Goal: Task Accomplishment & Management: Complete application form

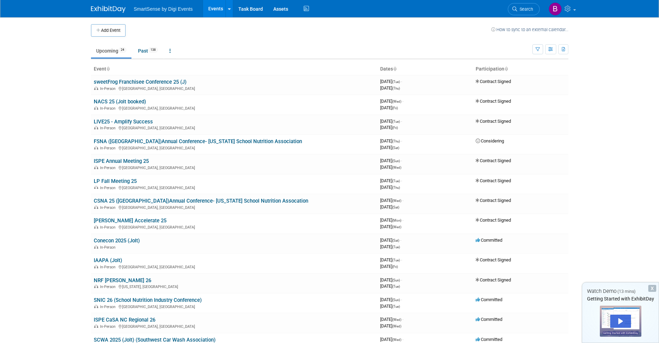
click at [650, 289] on div "X" at bounding box center [652, 288] width 8 height 7
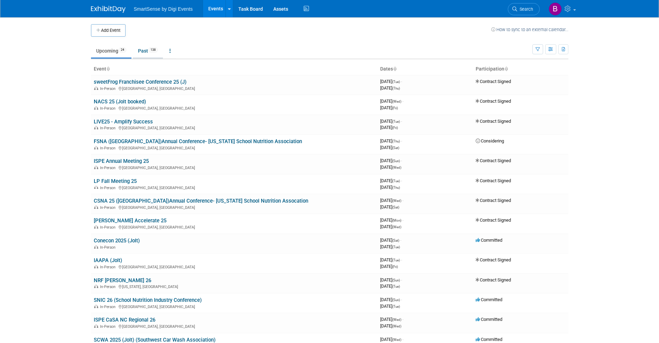
click at [149, 49] on link "Past 138" at bounding box center [148, 50] width 30 height 13
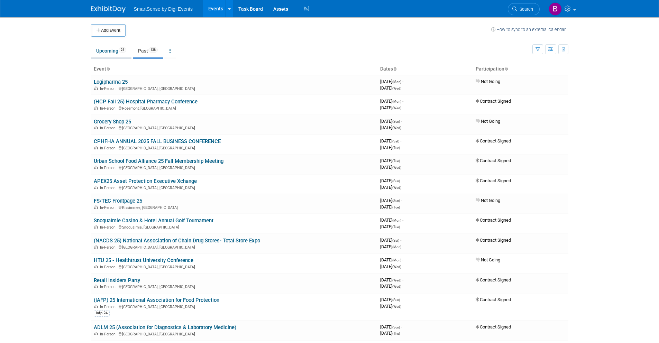
click at [115, 50] on link "Upcoming 24" at bounding box center [111, 50] width 40 height 13
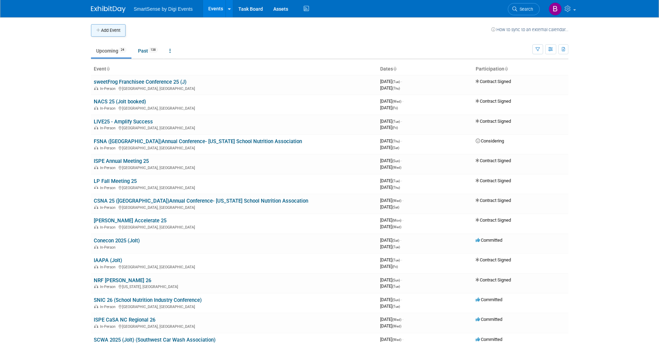
click at [101, 27] on button "Add Event" at bounding box center [108, 30] width 35 height 12
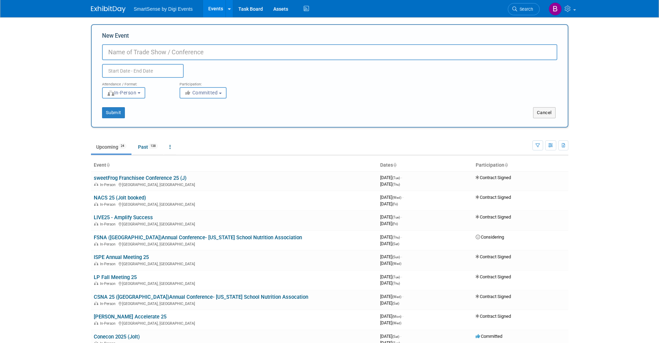
click at [141, 52] on input "New Event" at bounding box center [329, 52] width 455 height 16
type input "DQ Connect"
click at [138, 72] on input "text" at bounding box center [143, 71] width 82 height 14
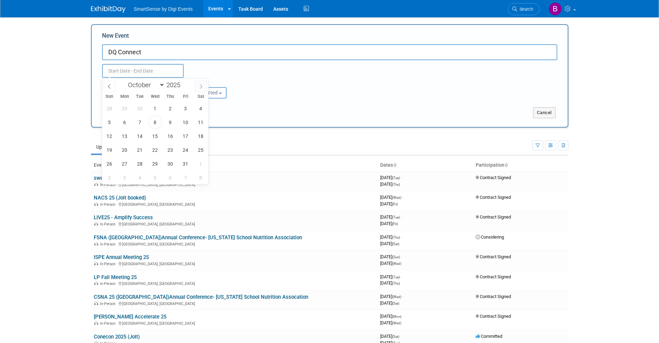
click at [203, 85] on icon at bounding box center [200, 86] width 5 height 5
select select "11"
click at [203, 85] on icon at bounding box center [200, 86] width 5 height 5
type input "2026"
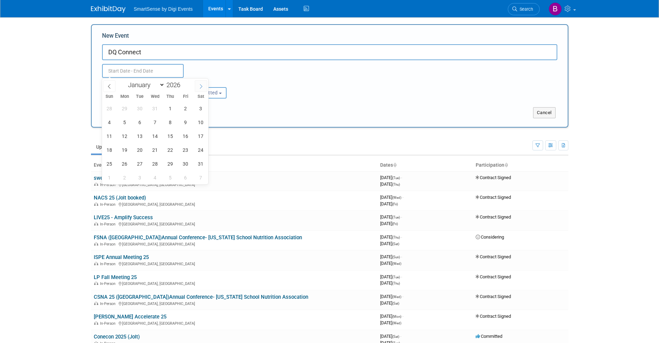
click at [203, 85] on icon at bounding box center [200, 86] width 5 height 5
click at [110, 88] on icon at bounding box center [109, 86] width 5 height 5
select select "0"
click at [155, 123] on span "7" at bounding box center [154, 121] width 13 height 13
click at [181, 121] on span "9" at bounding box center [185, 121] width 13 height 13
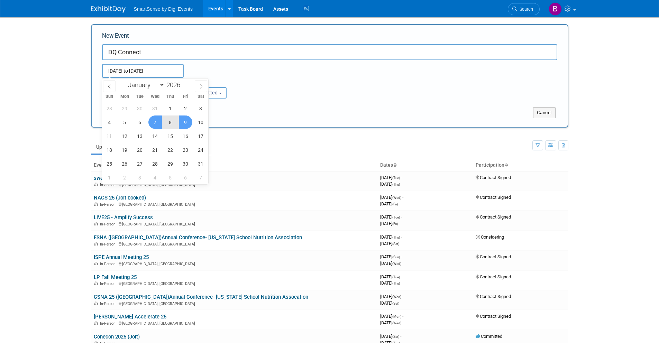
type input "Jan 7, 2026 to Jan 9, 2026"
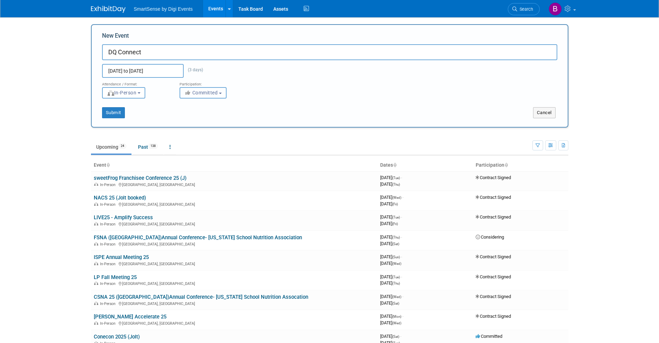
click at [203, 94] on span "Committed" at bounding box center [201, 93] width 34 height 6
click at [212, 121] on label "Considering" at bounding box center [210, 118] width 55 height 9
click at [186, 121] on input "Considering" at bounding box center [184, 119] width 4 height 4
select select "2"
click at [112, 115] on button "Submit" at bounding box center [113, 112] width 23 height 11
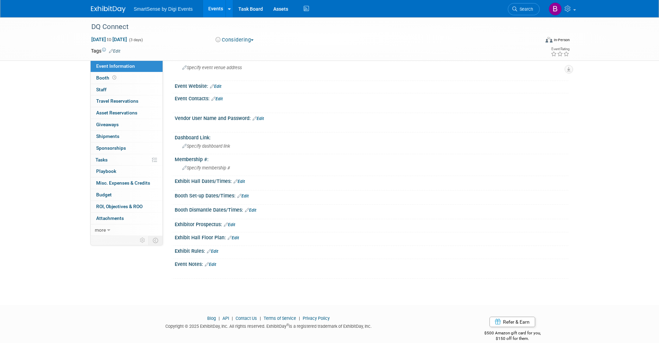
scroll to position [58, 0]
click at [218, 265] on div "Event Notes: Edit" at bounding box center [371, 262] width 393 height 9
click at [215, 263] on link "Edit" at bounding box center [210, 263] width 11 height 5
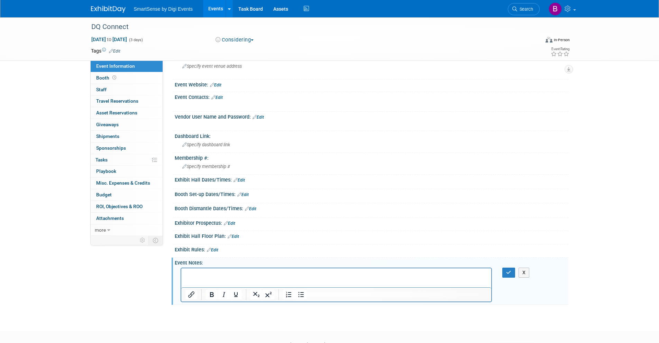
scroll to position [0, 0]
click at [505, 268] on button "button" at bounding box center [508, 273] width 13 height 10
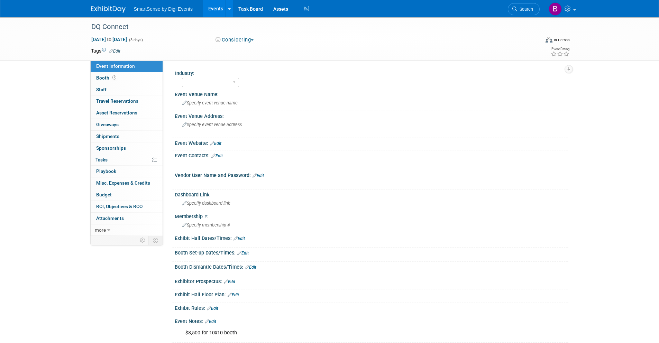
click at [118, 10] on img at bounding box center [108, 9] width 35 height 7
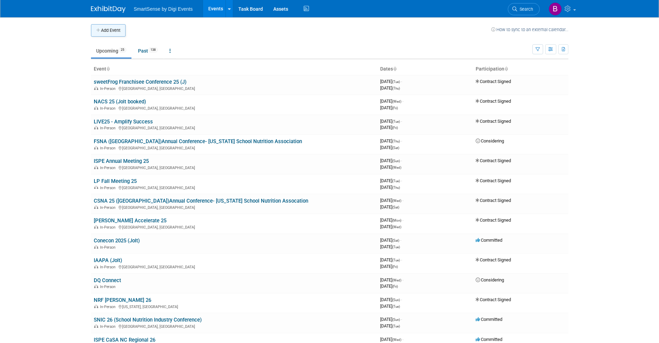
click at [108, 33] on button "Add Event" at bounding box center [108, 30] width 35 height 12
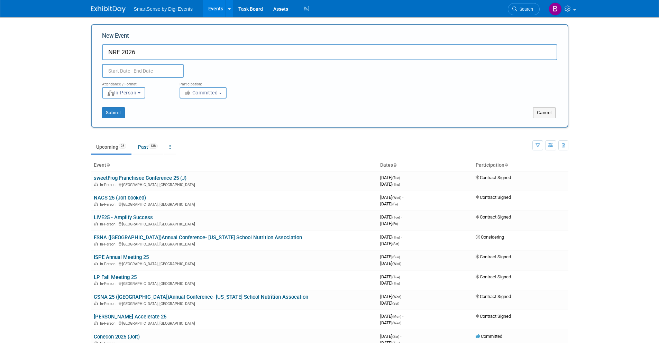
type input "NRF 2026"
click at [147, 71] on input "text" at bounding box center [143, 71] width 82 height 14
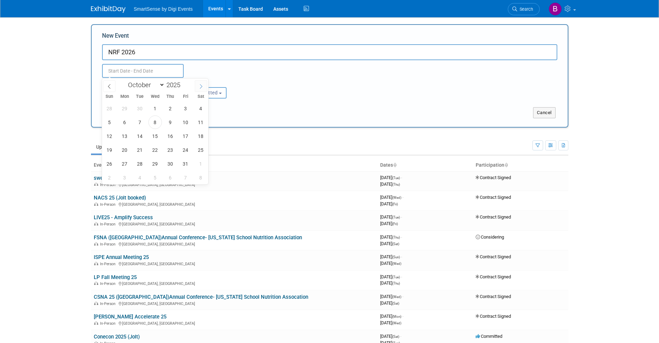
click at [204, 84] on span at bounding box center [201, 86] width 12 height 12
click at [201, 87] on icon at bounding box center [200, 86] width 5 height 5
select select "11"
click at [201, 87] on icon at bounding box center [200, 86] width 5 height 5
type input "2026"
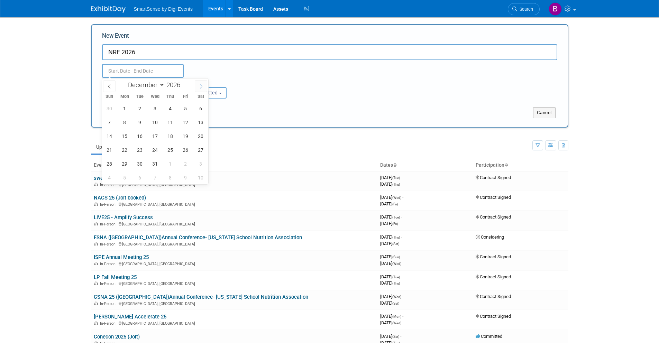
select select "0"
click at [112, 137] on span "11" at bounding box center [109, 135] width 13 height 13
click at [142, 134] on span "13" at bounding box center [139, 135] width 13 height 13
type input "Jan 11, 2026 to Jan 13, 2026"
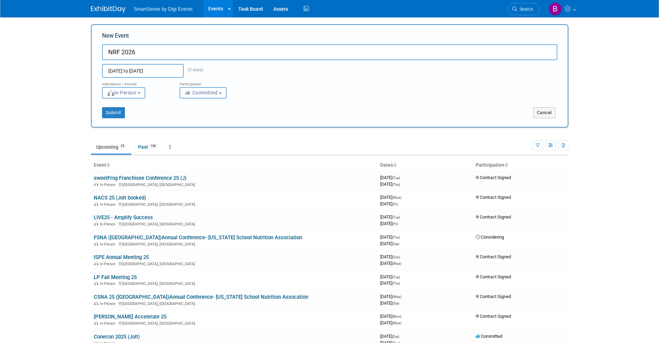
click at [204, 90] on span "Committed" at bounding box center [201, 93] width 34 height 6
click at [208, 117] on label "Considering" at bounding box center [210, 118] width 55 height 9
click at [186, 117] on input "Considering" at bounding box center [184, 119] width 4 height 4
select select "2"
click at [115, 114] on button "Submit" at bounding box center [113, 112] width 23 height 11
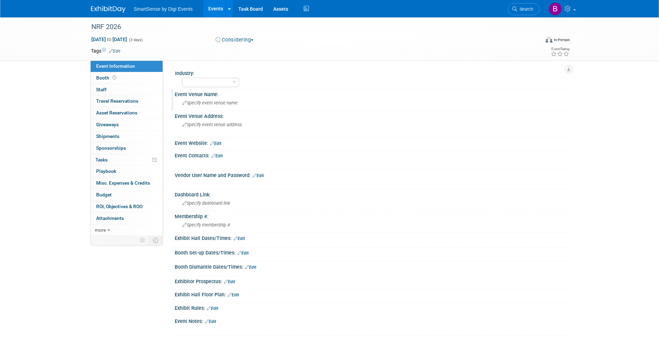
click at [217, 105] on span "Specify event venue name" at bounding box center [209, 102] width 55 height 5
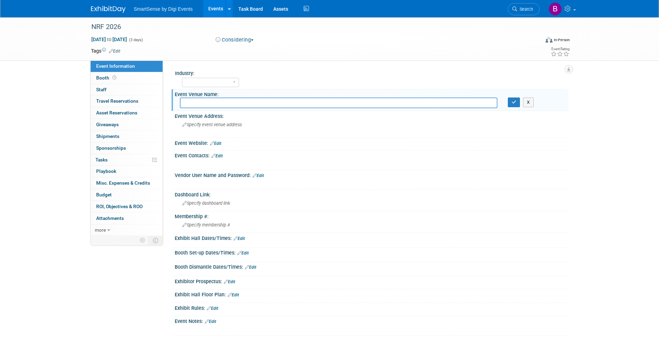
click at [217, 145] on link "Edit" at bounding box center [215, 143] width 11 height 5
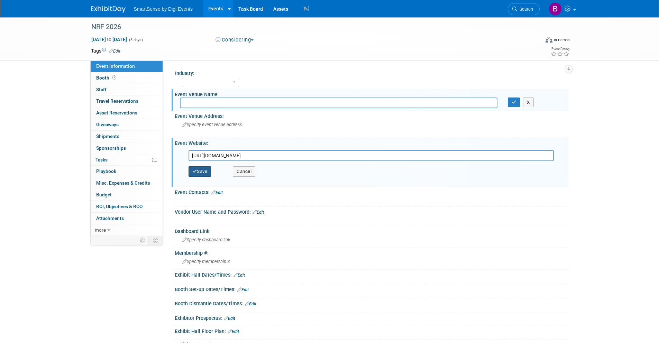
type input "https://nrfbigshow.nrf.com/"
click at [197, 170] on button "Save" at bounding box center [199, 171] width 23 height 10
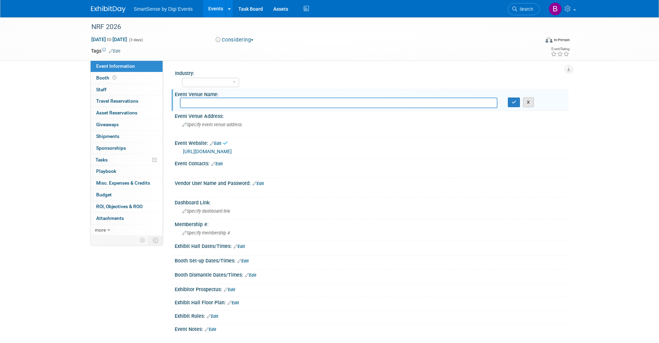
click at [530, 104] on button "X" at bounding box center [528, 102] width 11 height 10
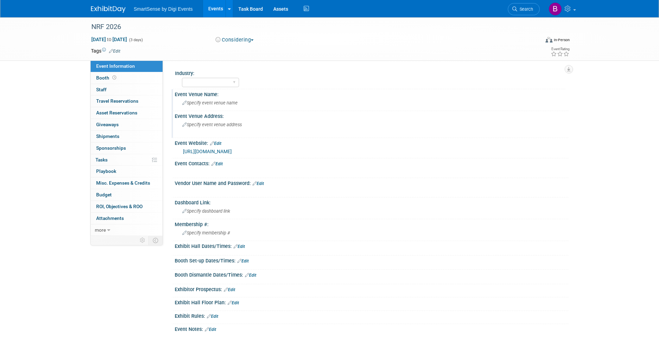
click at [219, 125] on span "Specify event venue address" at bounding box center [211, 124] width 59 height 5
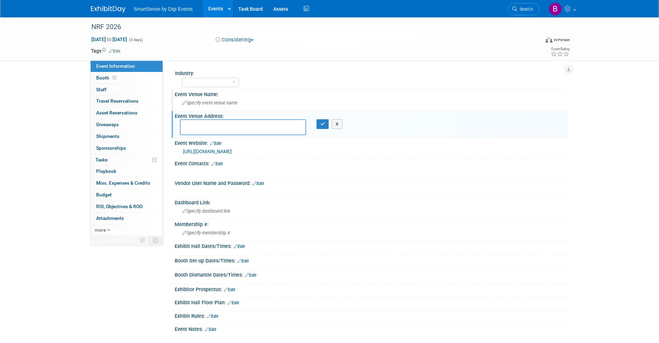
type textarea "Jacob Javits Convention Center in NY"
drag, startPoint x: 279, startPoint y: 125, endPoint x: 170, endPoint y: 126, distance: 109.3
click at [170, 126] on div "Industry: All Education Convenience Stores Costumer Connects Food Services Groc…" at bounding box center [365, 148] width 405 height 175
click at [209, 108] on div "Specify event venue name" at bounding box center [371, 102] width 383 height 11
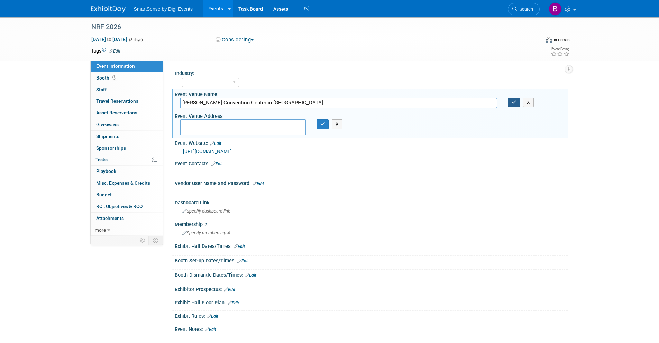
type input "Jacob Javits Convention Center in NY"
click at [508, 105] on button "button" at bounding box center [514, 102] width 12 height 10
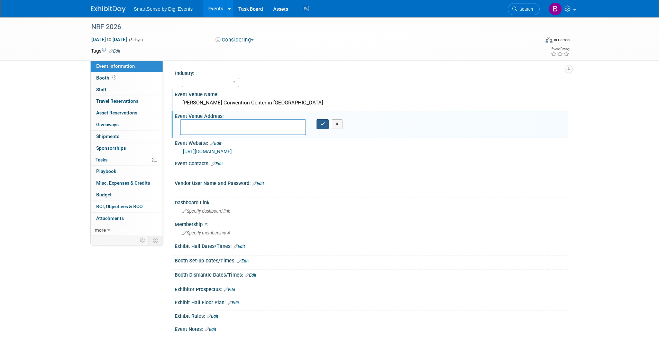
click at [318, 124] on button "button" at bounding box center [322, 124] width 12 height 10
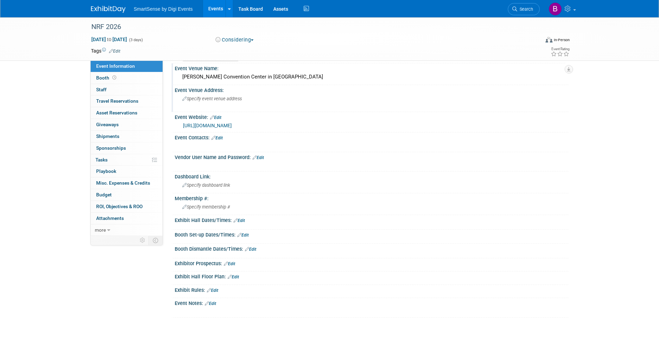
scroll to position [75, 0]
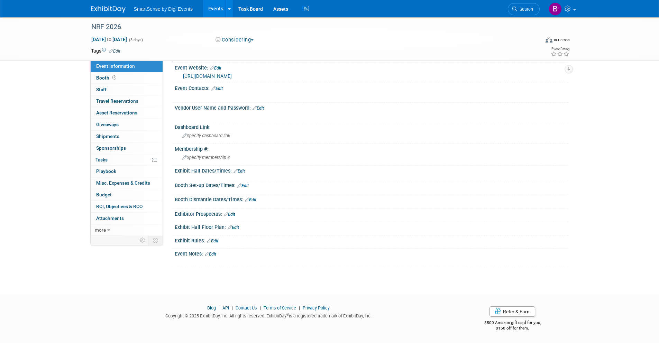
click at [216, 254] on link "Edit" at bounding box center [210, 254] width 11 height 5
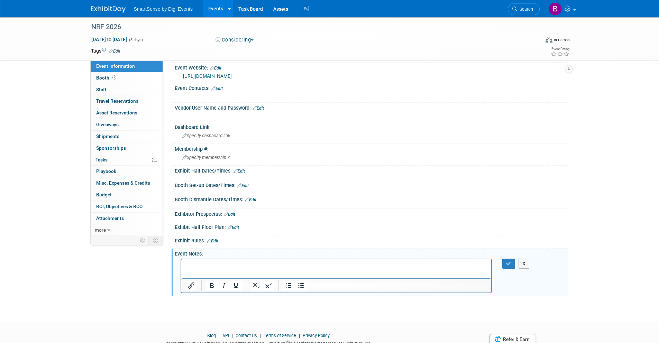
scroll to position [0, 0]
click at [268, 266] on p "$7,800 for 10x10 Booth6 Expo Passesor$13,800 for 10x10 with Carpet, Reception C…" at bounding box center [336, 265] width 302 height 7
click at [236, 266] on p "$7,800 for 10x10 Booth6 Expo Passes" at bounding box center [336, 265] width 302 height 7
click at [189, 273] on p "or$13,800 for 10x10 with Carpet, Reception Counter, and a barstool" at bounding box center [336, 272] width 302 height 7
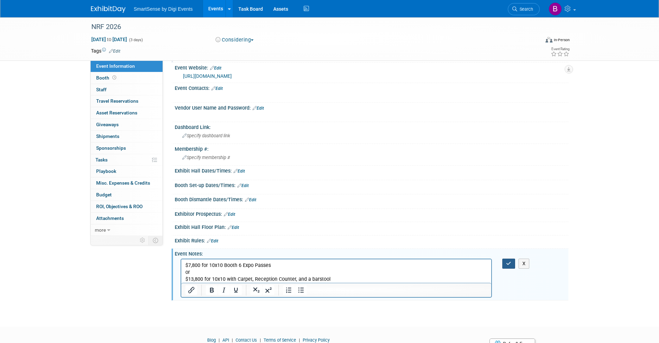
click at [509, 262] on icon "button" at bounding box center [508, 263] width 5 height 5
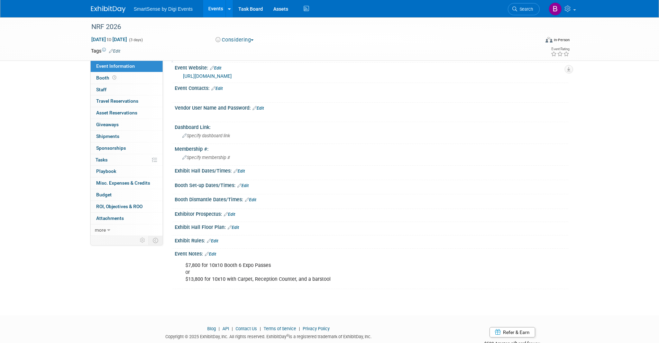
click at [209, 76] on link "https://nrfbigshow.nrf.com/" at bounding box center [207, 76] width 49 height 6
click at [121, 26] on div "NRF 2026" at bounding box center [309, 27] width 440 height 12
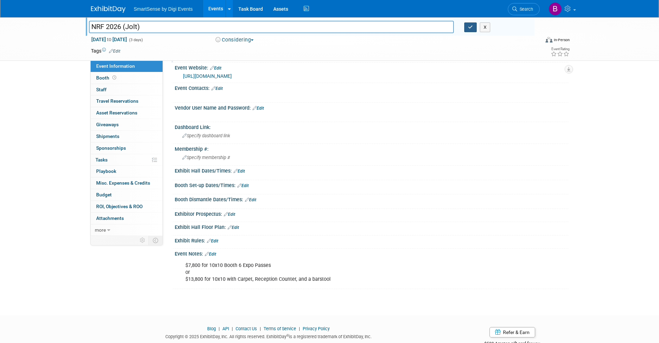
type input "NRF 2026 (Jolt)"
click at [475, 29] on button "button" at bounding box center [470, 27] width 12 height 10
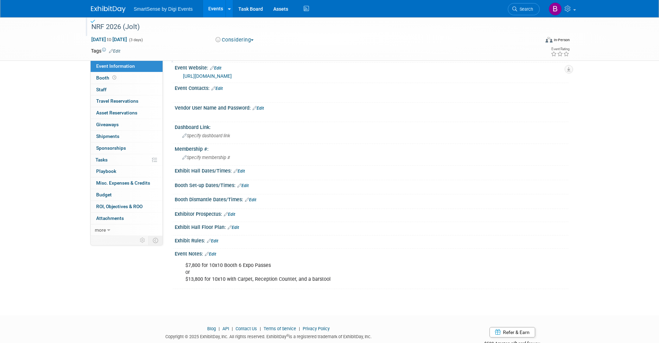
click at [116, 7] on img at bounding box center [108, 9] width 35 height 7
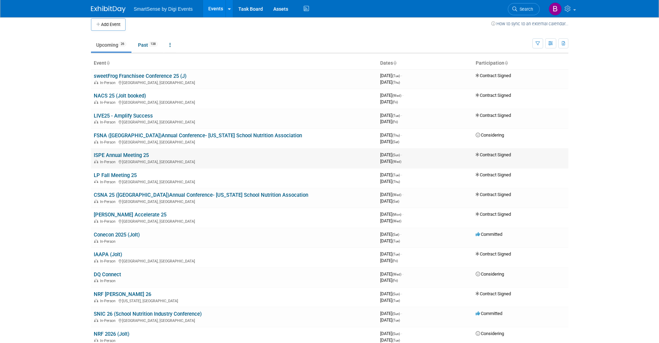
scroll to position [27, 0]
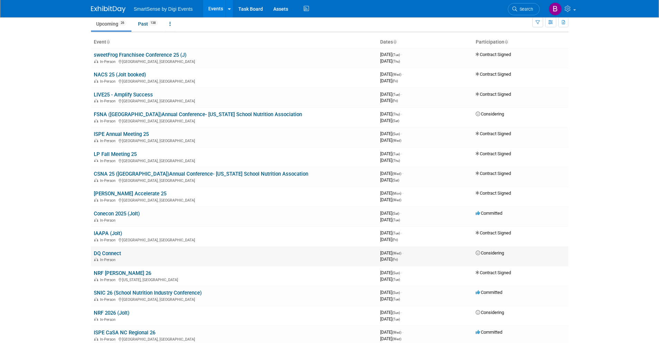
click at [112, 254] on link "DQ Connect" at bounding box center [107, 253] width 27 height 6
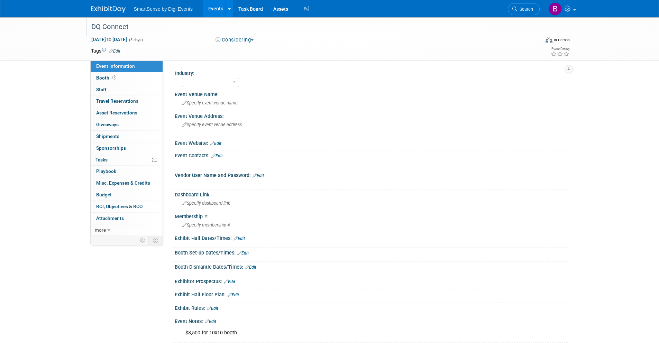
click at [130, 26] on div "DQ Connect" at bounding box center [309, 27] width 440 height 12
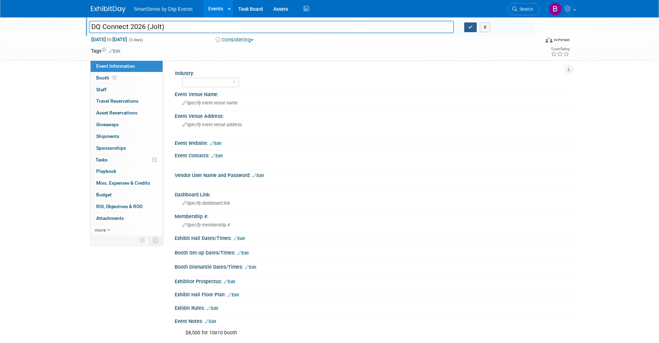
type input "DQ Connect 2026 (Jolt)"
drag, startPoint x: 464, startPoint y: 29, endPoint x: 446, endPoint y: 30, distance: 18.4
click at [465, 29] on button "button" at bounding box center [470, 27] width 12 height 10
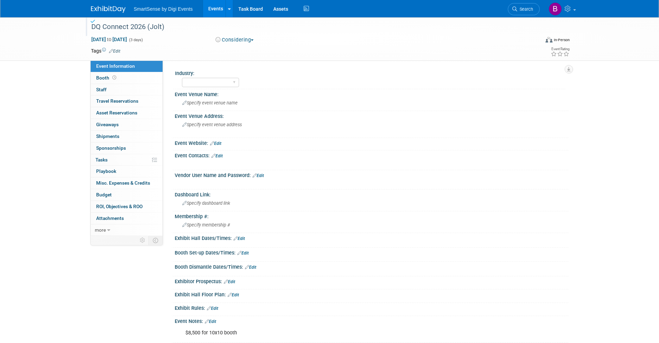
click at [113, 6] on img at bounding box center [108, 9] width 35 height 7
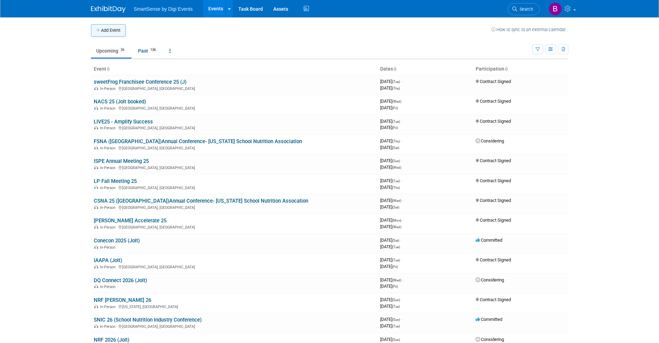
click at [99, 31] on icon "button" at bounding box center [98, 30] width 5 height 4
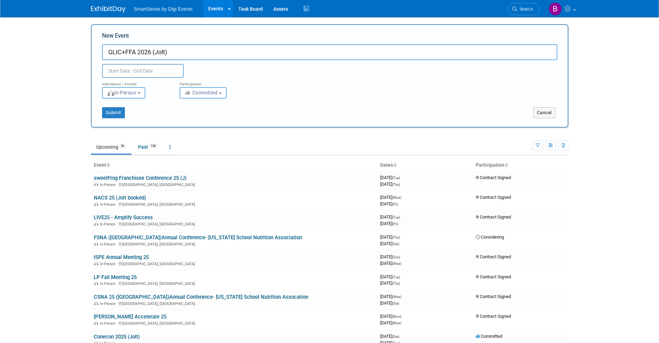
type input "GLIC+FFA 2026 (Jolt)"
click at [171, 72] on input "text" at bounding box center [143, 71] width 82 height 14
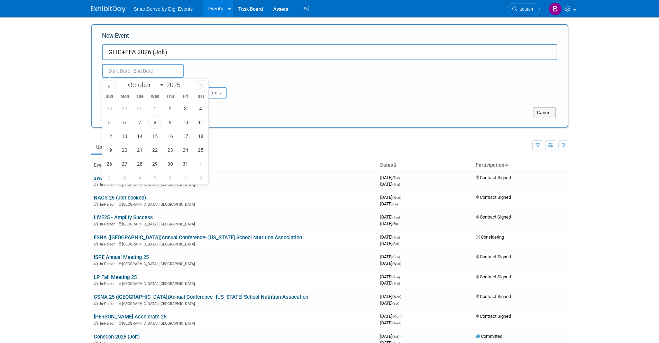
click at [198, 88] on span at bounding box center [201, 86] width 12 height 12
select select "11"
click at [198, 88] on span at bounding box center [201, 86] width 12 height 12
type input "2026"
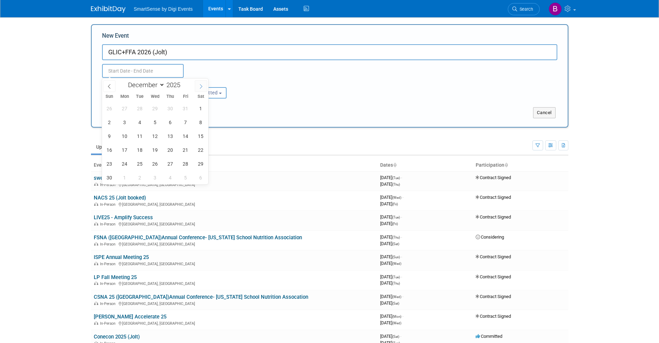
select select "0"
click at [174, 150] on span "22" at bounding box center [170, 149] width 13 height 13
click at [198, 150] on span "24" at bounding box center [200, 149] width 13 height 13
type input "Jan 22, 2026 to Jan 24, 2026"
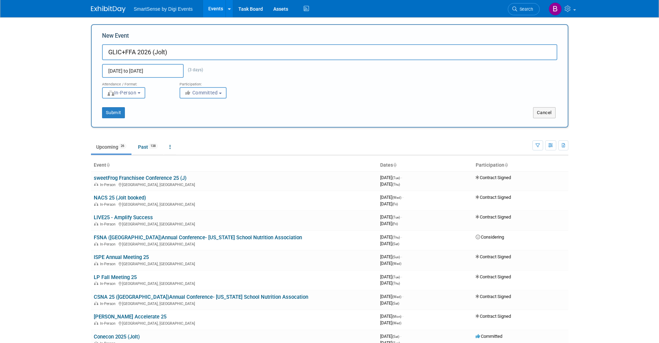
click at [203, 91] on span "Committed" at bounding box center [201, 93] width 34 height 6
click at [201, 120] on label "Considering" at bounding box center [210, 118] width 55 height 9
click at [186, 120] on input "Considering" at bounding box center [184, 119] width 4 height 4
select select "2"
click at [113, 114] on button "Submit" at bounding box center [113, 112] width 23 height 11
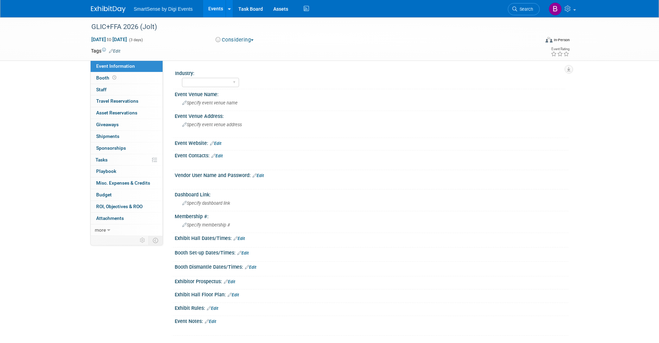
click at [104, 11] on img at bounding box center [108, 9] width 35 height 7
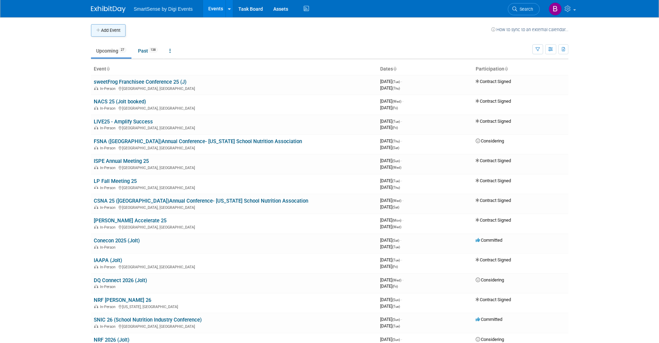
click at [116, 34] on button "Add Event" at bounding box center [108, 30] width 35 height 12
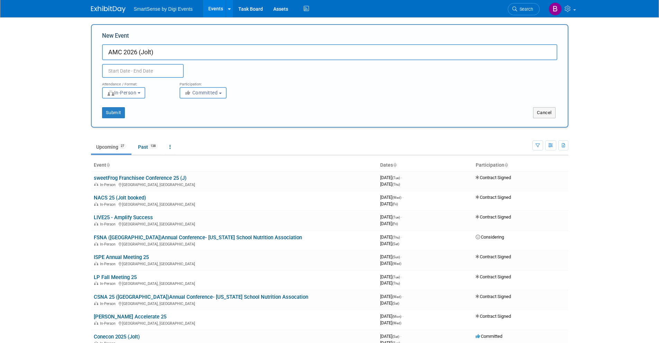
type input "AMC 2026 (Jolt)"
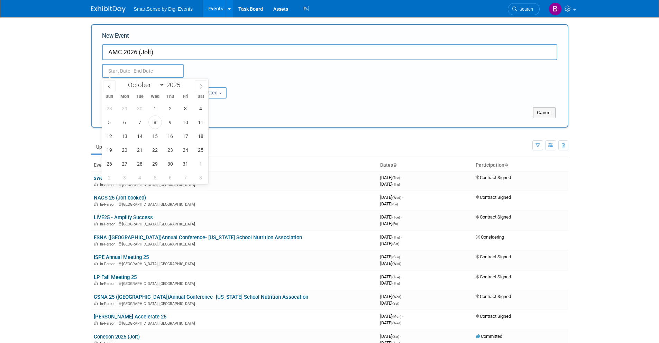
click at [160, 72] on input "text" at bounding box center [143, 71] width 82 height 14
click at [199, 83] on span at bounding box center [201, 86] width 12 height 12
click at [200, 84] on icon at bounding box center [200, 86] width 5 height 5
select select "11"
click at [200, 84] on icon at bounding box center [200, 86] width 5 height 5
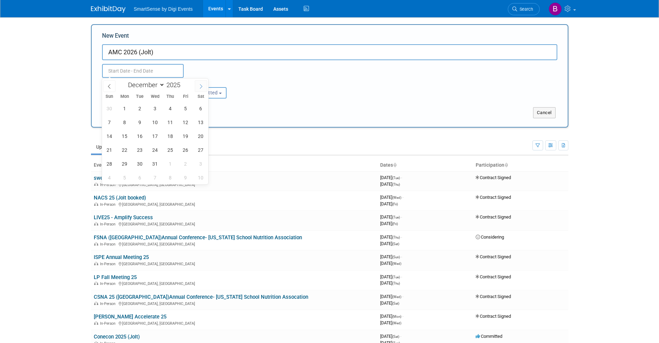
type input "2026"
click at [200, 84] on icon at bounding box center [200, 86] width 5 height 5
select select "2"
click at [129, 107] on span "2" at bounding box center [124, 108] width 13 height 13
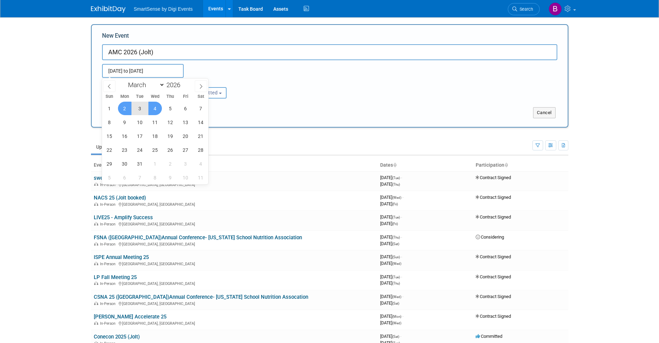
click at [158, 108] on span "4" at bounding box center [154, 108] width 13 height 13
type input "[DATE] to [DATE]"
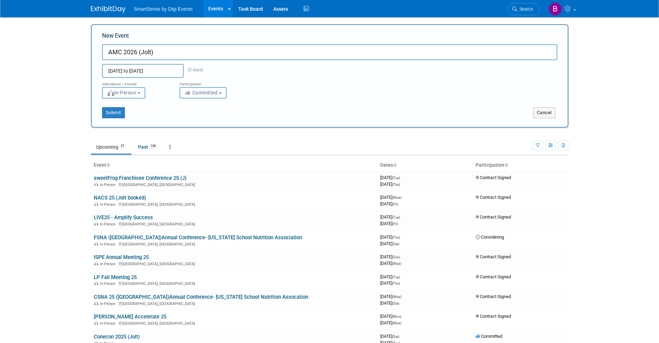
click at [194, 91] on span "Committed" at bounding box center [201, 93] width 34 height 6
drag, startPoint x: 202, startPoint y: 120, endPoint x: 146, endPoint y: 121, distance: 55.3
click at [200, 120] on label "Considering" at bounding box center [210, 118] width 55 height 9
click at [186, 120] on input "Considering" at bounding box center [184, 119] width 4 height 4
select select "2"
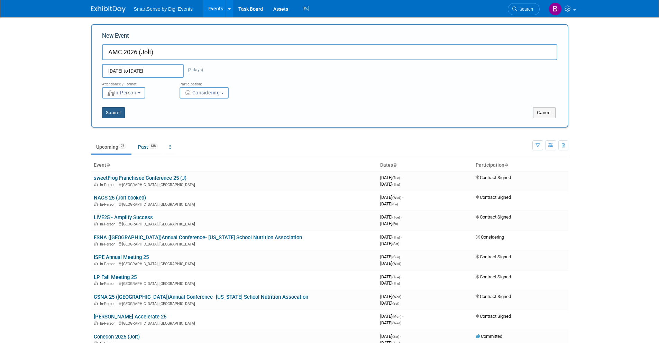
click at [118, 115] on button "Submit" at bounding box center [113, 112] width 23 height 11
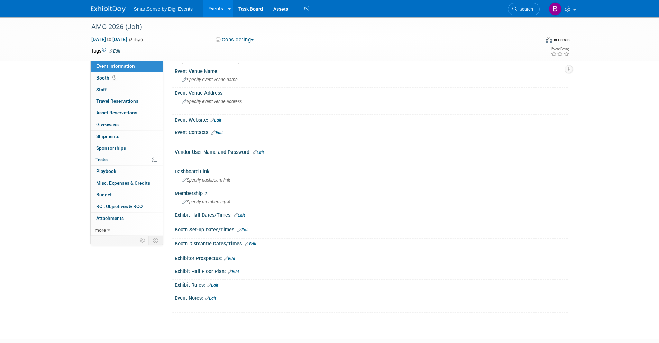
scroll to position [67, 0]
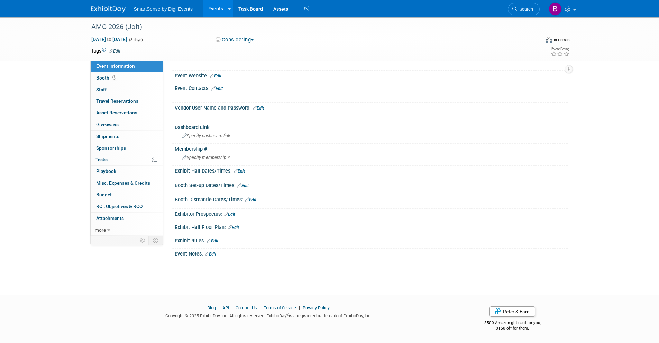
drag, startPoint x: 213, startPoint y: 253, endPoint x: 220, endPoint y: 258, distance: 8.1
click at [213, 253] on link "Edit" at bounding box center [210, 254] width 11 height 5
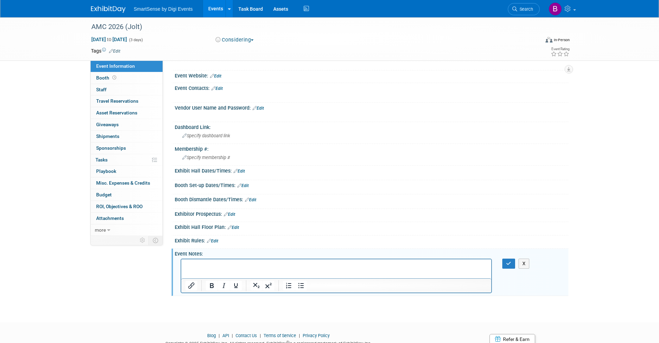
scroll to position [0, 0]
click at [245, 266] on p "Registration opens on 9/16Cost: $5,880 10x12Includes: 10x12 Booth space, 3 regi…" at bounding box center [336, 269] width 302 height 14
click at [228, 273] on p "Cost: $5,880 10x12Includes: 10x12 Booth space, 3 registration passes for employ…" at bounding box center [336, 272] width 302 height 7
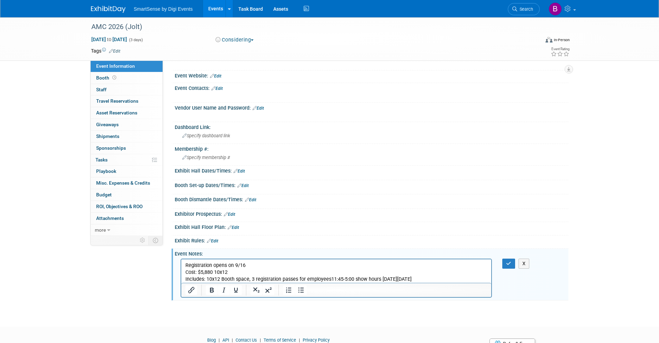
click at [330, 279] on p "Includes: 10x12 Booth space, 3 registration passes for employees11:45-5:00 show…" at bounding box center [336, 279] width 302 height 7
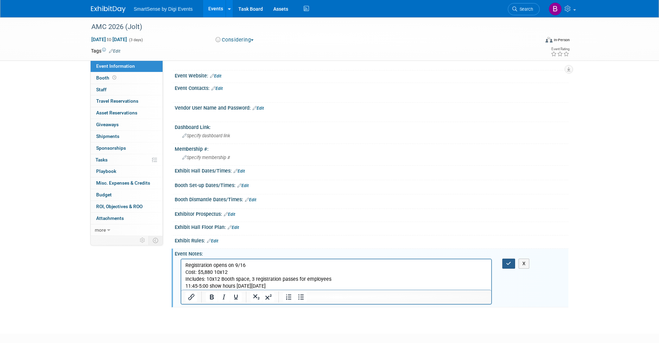
click at [511, 264] on button "button" at bounding box center [508, 264] width 13 height 10
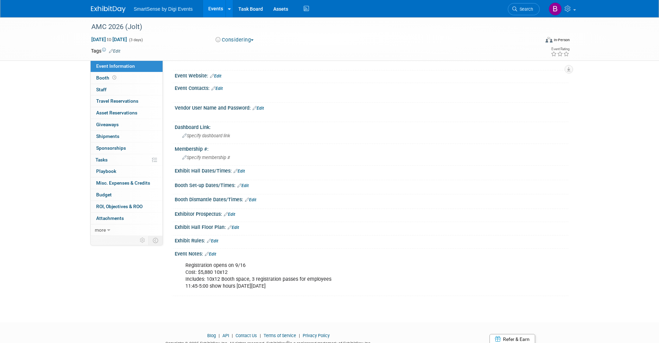
click at [214, 253] on link "Edit" at bounding box center [210, 254] width 11 height 5
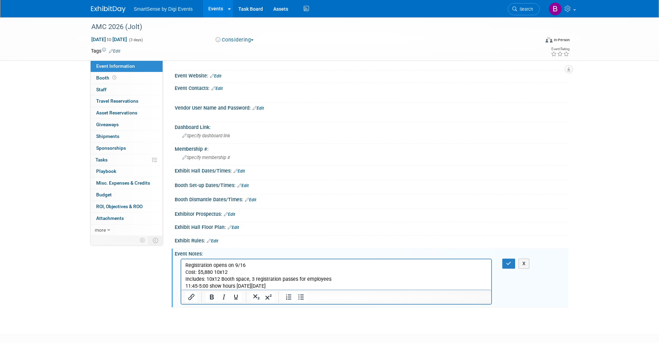
click at [277, 287] on p "Registration opens on 9/16 Cost: $5,880 10x12 Includes: 10x12 Booth space, 3 re…" at bounding box center [336, 276] width 302 height 28
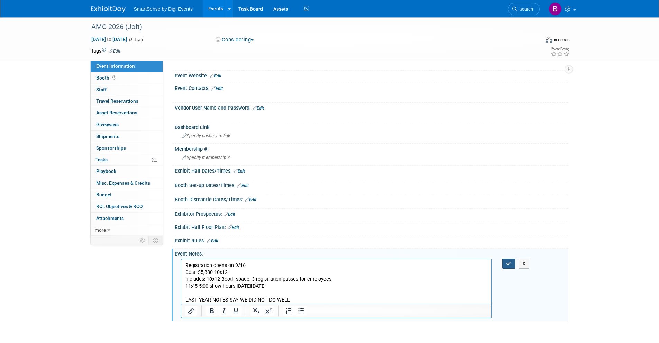
click at [507, 261] on icon "button" at bounding box center [508, 263] width 5 height 5
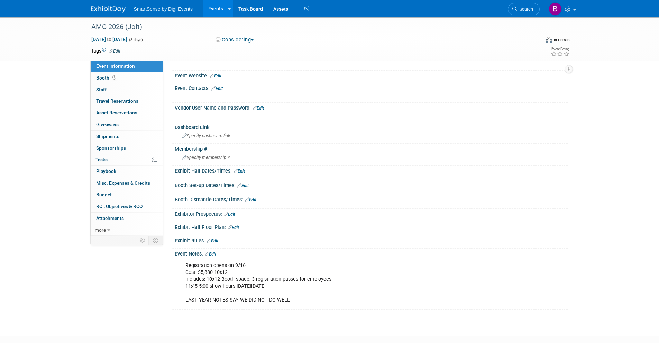
click at [104, 10] on img at bounding box center [108, 9] width 35 height 7
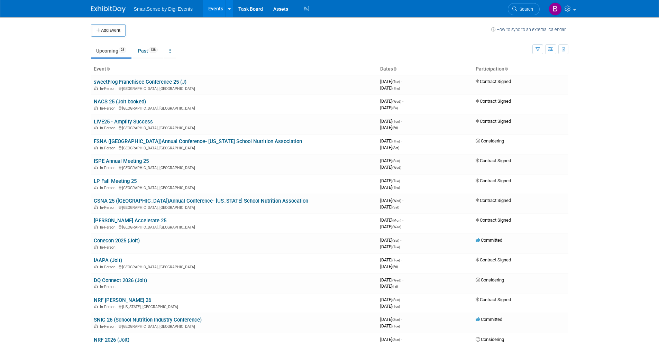
click at [104, 31] on button "Add Event" at bounding box center [108, 30] width 35 height 12
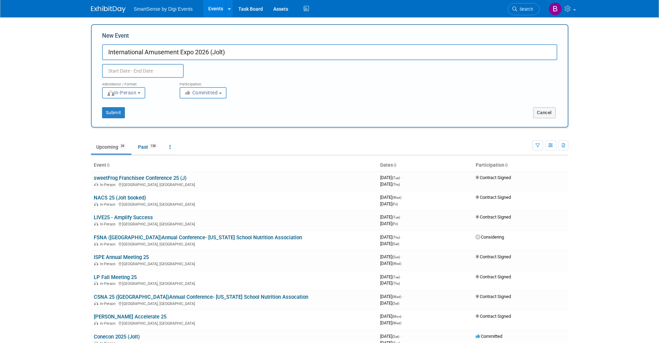
type input "International Amusement Expo 2026 (Jolt)"
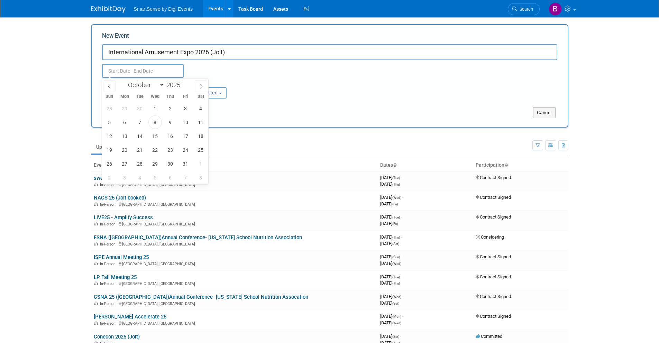
click at [122, 72] on input "text" at bounding box center [143, 71] width 82 height 14
click at [199, 87] on icon at bounding box center [200, 86] width 5 height 5
select select "11"
click at [199, 87] on icon at bounding box center [200, 86] width 5 height 5
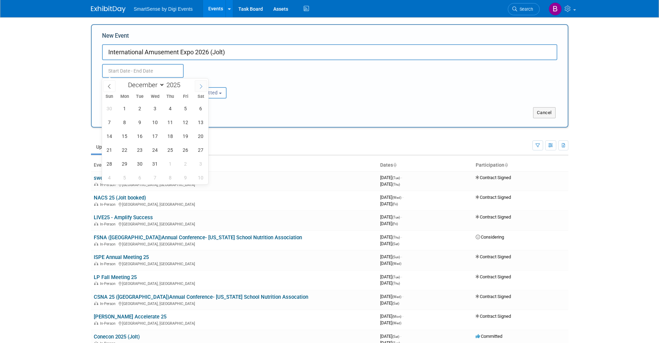
type input "2026"
click at [199, 87] on icon at bounding box center [200, 86] width 5 height 5
select select "2"
click at [124, 134] on span "16" at bounding box center [124, 135] width 13 height 13
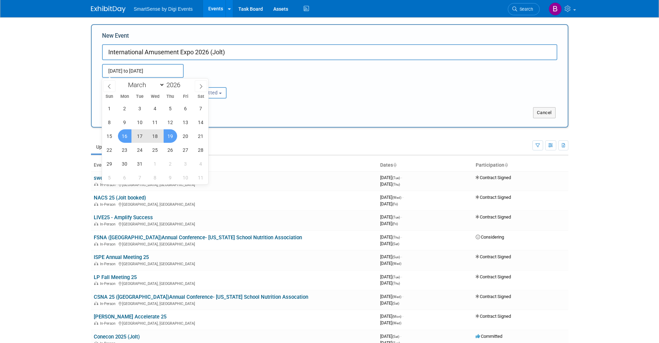
click at [166, 134] on span "19" at bounding box center [170, 135] width 13 height 13
type input "Mar 16, 2026 to Mar 19, 2026"
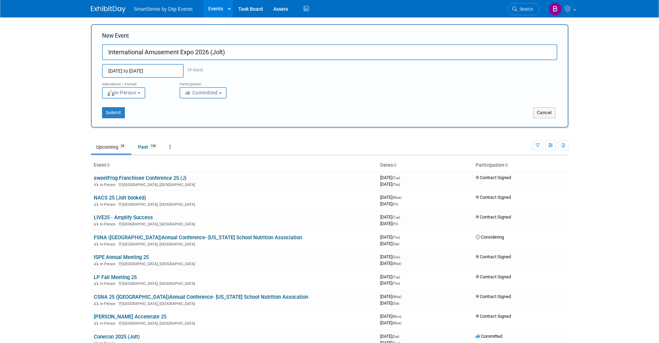
click at [207, 94] on span "Committed" at bounding box center [201, 93] width 34 height 6
click at [217, 118] on label "Considering" at bounding box center [210, 118] width 55 height 9
click at [186, 118] on input "Considering" at bounding box center [184, 119] width 4 height 4
select select "2"
click at [118, 111] on button "Submit" at bounding box center [113, 112] width 23 height 11
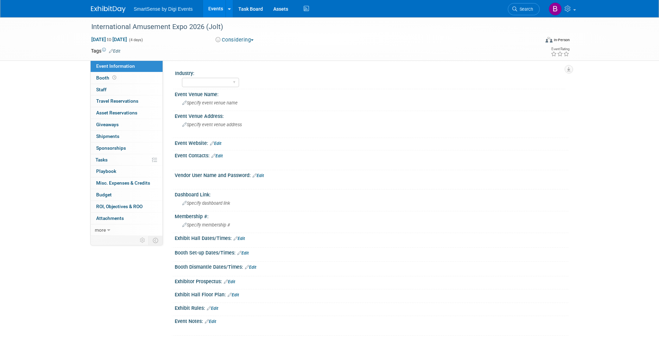
click at [104, 8] on img at bounding box center [108, 9] width 35 height 7
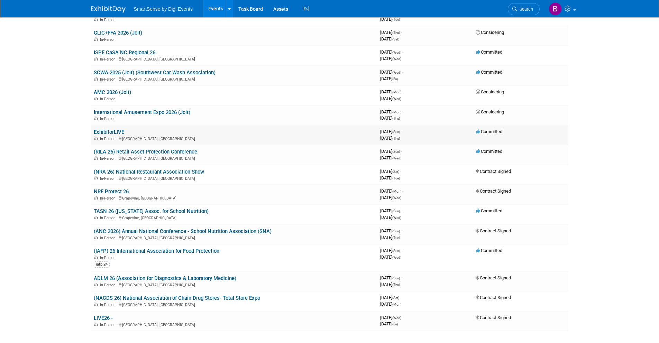
scroll to position [326, 0]
click at [121, 112] on link "International Amusement Expo 2026 (Jolt)" at bounding box center [142, 113] width 96 height 6
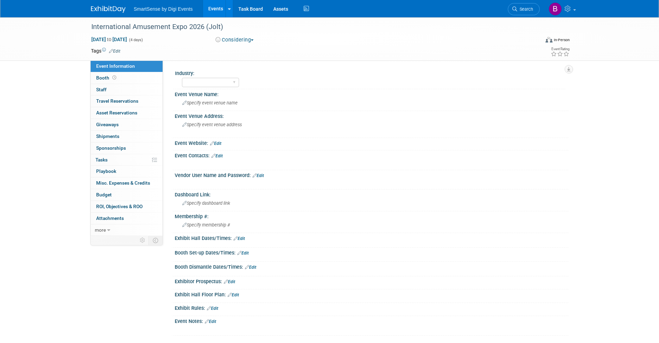
click at [221, 143] on link "Edit" at bounding box center [215, 143] width 11 height 5
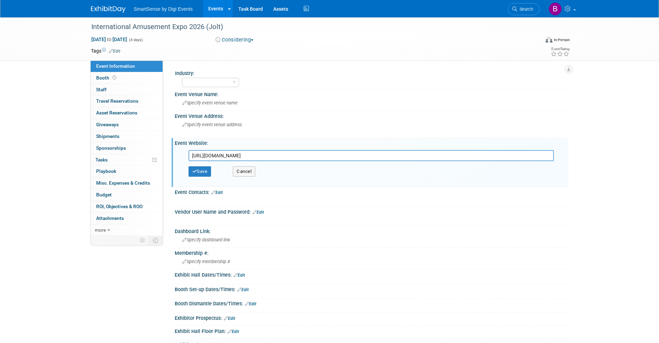
type input "[URL][DOMAIN_NAME]"
click at [202, 170] on button "Save" at bounding box center [199, 171] width 23 height 10
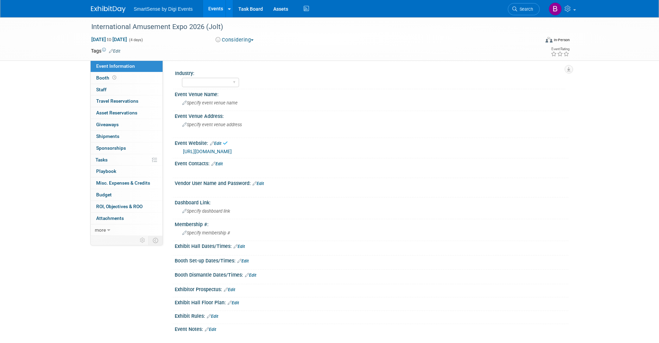
click at [114, 9] on img at bounding box center [108, 9] width 35 height 7
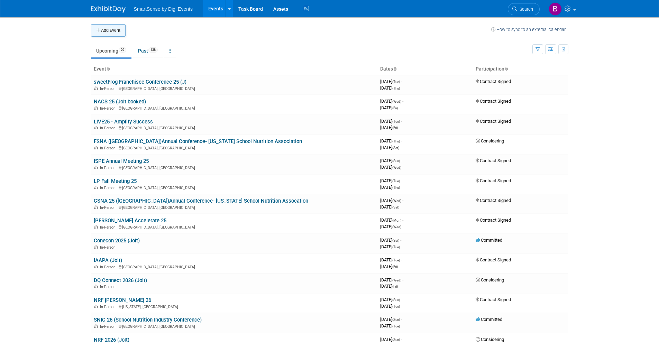
click at [117, 27] on button "Add Event" at bounding box center [108, 30] width 35 height 12
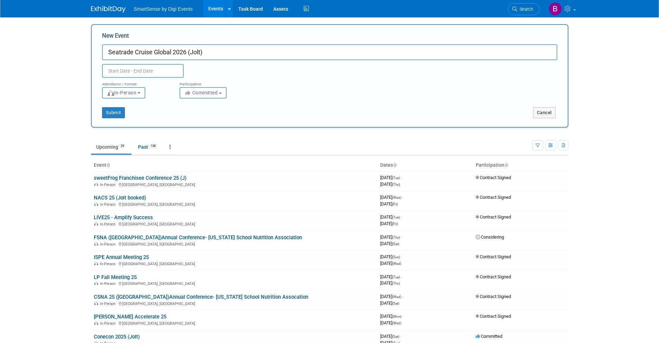
type input "Seatrade Cruise Global 2026 (Jolt)"
click at [147, 68] on input "text" at bounding box center [143, 71] width 82 height 14
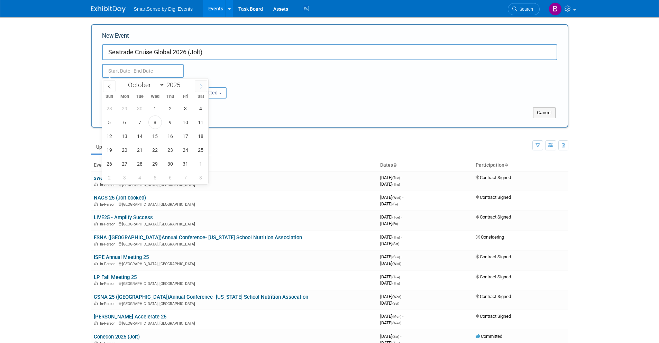
click at [201, 86] on icon at bounding box center [200, 86] width 5 height 5
select select "11"
click at [201, 86] on icon at bounding box center [200, 86] width 5 height 5
type input "2026"
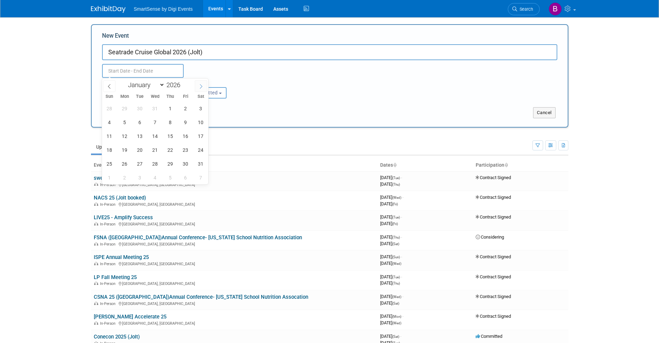
click at [201, 86] on icon at bounding box center [200, 86] width 5 height 5
select select "3"
click at [128, 137] on span "13" at bounding box center [124, 135] width 13 height 13
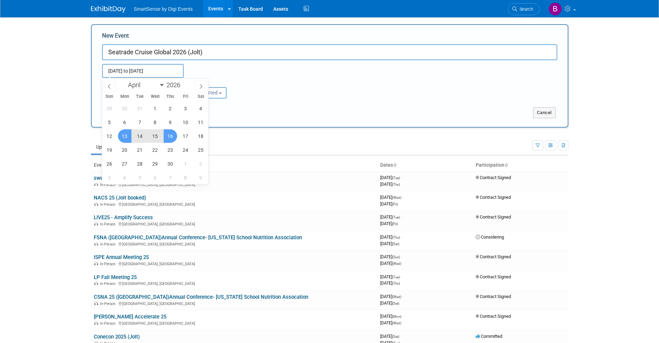
click at [170, 138] on span "16" at bounding box center [170, 135] width 13 height 13
type input "Apr 13, 2026 to Apr 16, 2026"
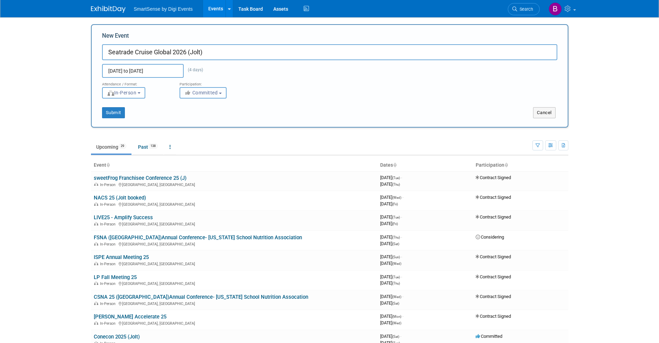
drag, startPoint x: 197, startPoint y: 94, endPoint x: 205, endPoint y: 113, distance: 20.6
click at [197, 94] on span "Committed" at bounding box center [201, 93] width 34 height 6
click at [206, 118] on label "Considering" at bounding box center [210, 118] width 55 height 9
click at [186, 118] on input "Considering" at bounding box center [184, 119] width 4 height 4
select select "2"
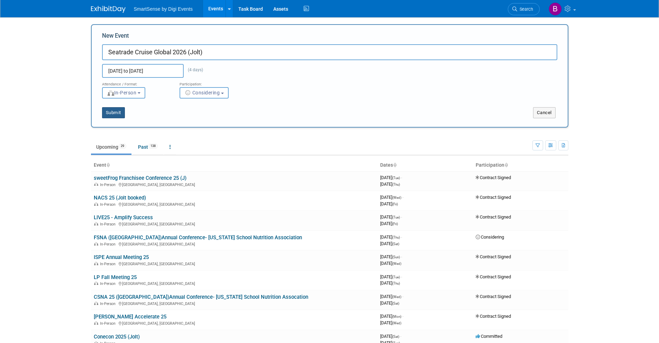
click at [119, 113] on button "Submit" at bounding box center [113, 112] width 23 height 11
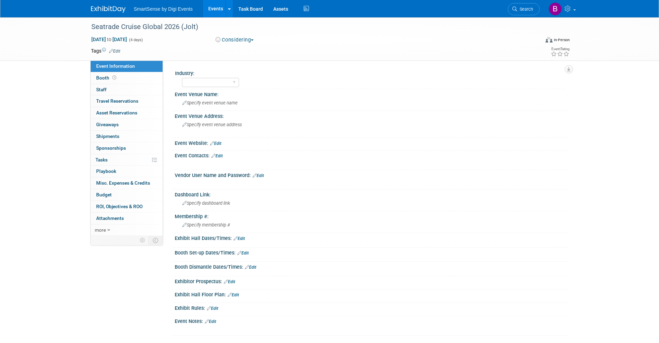
click at [221, 144] on link "Edit" at bounding box center [215, 143] width 11 height 5
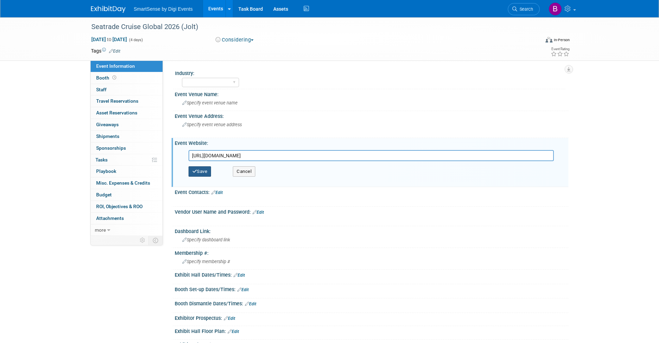
type input "[URL][DOMAIN_NAME]"
click at [198, 173] on button "Save" at bounding box center [199, 171] width 23 height 10
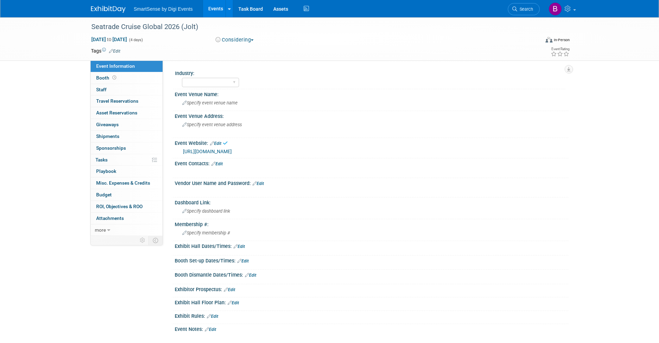
click at [120, 12] on img at bounding box center [108, 9] width 35 height 7
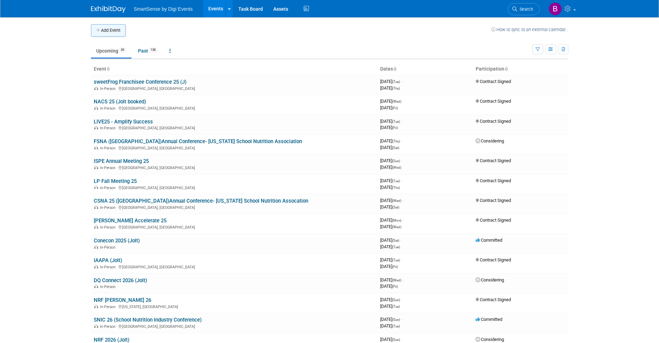
click at [104, 26] on button "Add Event" at bounding box center [108, 30] width 35 height 12
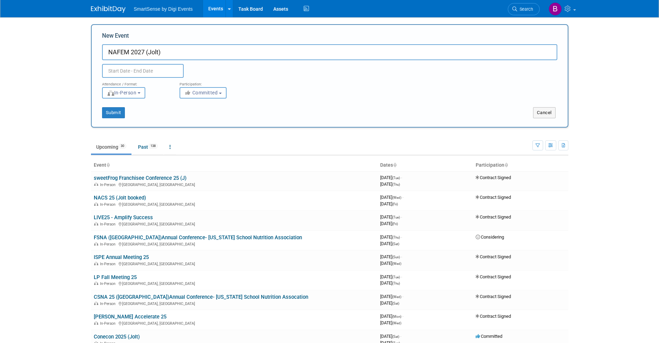
type input "NAFEM 2027 (Jolt)"
click at [143, 74] on input "text" at bounding box center [143, 71] width 82 height 14
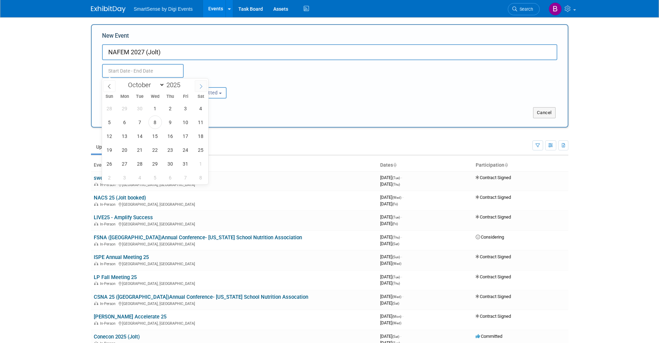
click at [202, 89] on span at bounding box center [201, 86] width 12 height 12
select select "11"
click at [202, 89] on span at bounding box center [201, 86] width 12 height 12
type input "2026"
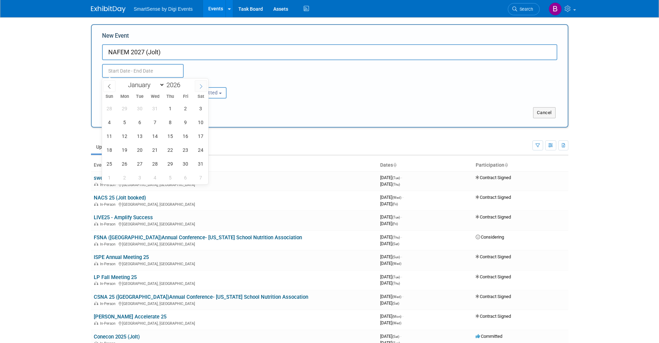
click at [202, 89] on span at bounding box center [201, 86] width 12 height 12
click at [143, 86] on select "January February March April May June July August September October November De…" at bounding box center [145, 85] width 40 height 9
select select "1"
click at [125, 81] on select "January February March April May June July August September October November De…" at bounding box center [145, 85] width 40 height 9
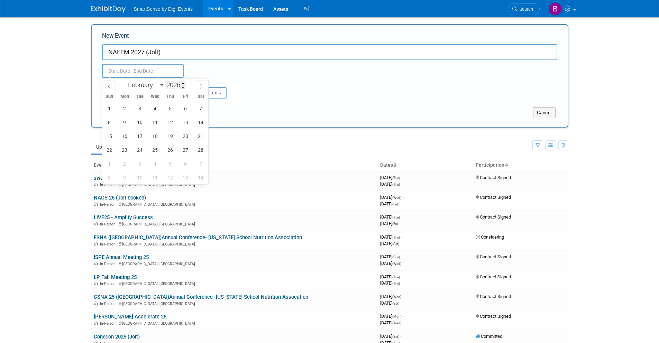
click at [169, 86] on input "2026" at bounding box center [175, 85] width 21 height 8
click at [182, 87] on span at bounding box center [182, 87] width 5 height 4
click at [184, 82] on span at bounding box center [182, 83] width 5 height 4
type input "2027"
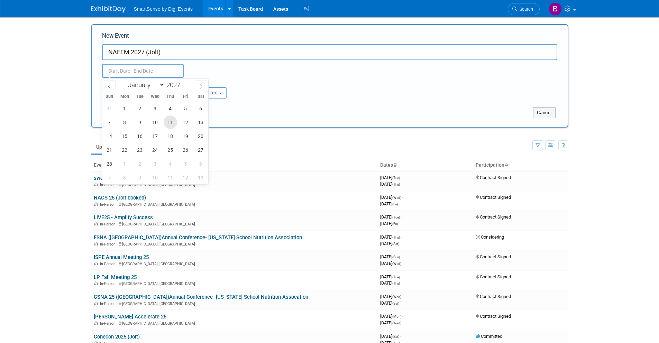
click at [172, 124] on span "11" at bounding box center [170, 121] width 13 height 13
click at [200, 123] on span "13" at bounding box center [200, 121] width 13 height 13
type input "[DATE] to [DATE]"
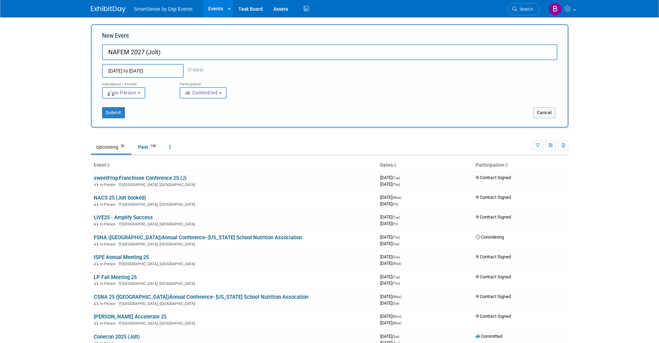
click at [200, 94] on span "Committed" at bounding box center [201, 93] width 34 height 6
click at [208, 117] on label "Considering" at bounding box center [210, 118] width 55 height 9
click at [186, 117] on input "Considering" at bounding box center [184, 119] width 4 height 4
select select "2"
click at [118, 113] on button "Submit" at bounding box center [113, 112] width 23 height 11
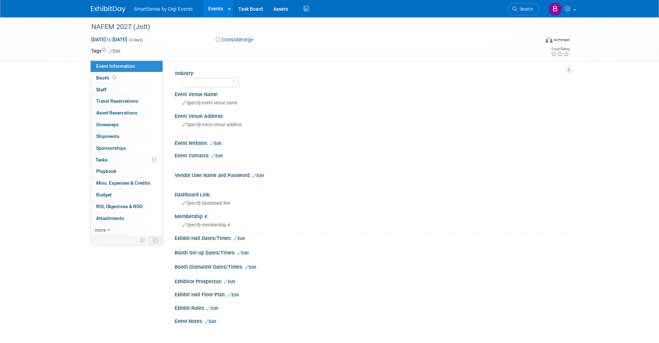
click at [219, 144] on link "Edit" at bounding box center [215, 143] width 11 height 5
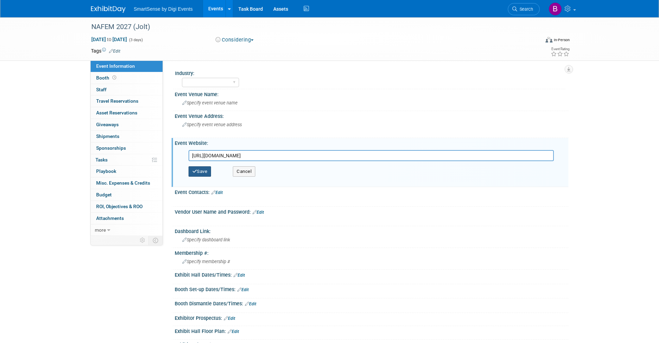
type input "[URL][DOMAIN_NAME]"
click at [208, 167] on button "Save" at bounding box center [199, 171] width 23 height 10
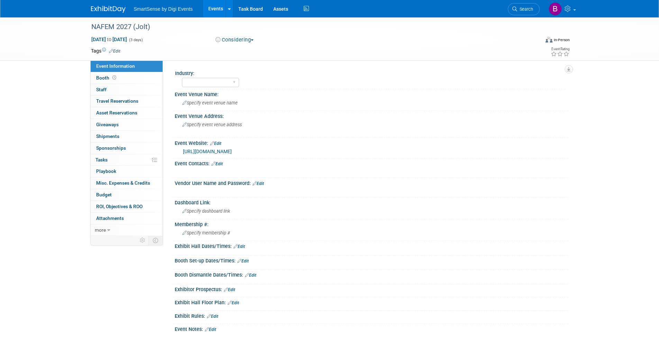
click at [105, 10] on img at bounding box center [108, 9] width 35 height 7
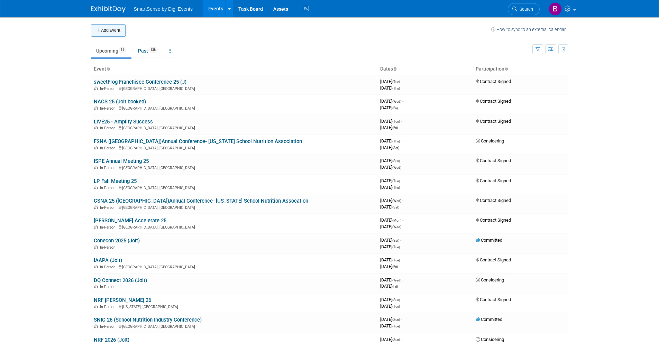
click at [113, 28] on button "Add Event" at bounding box center [108, 30] width 35 height 12
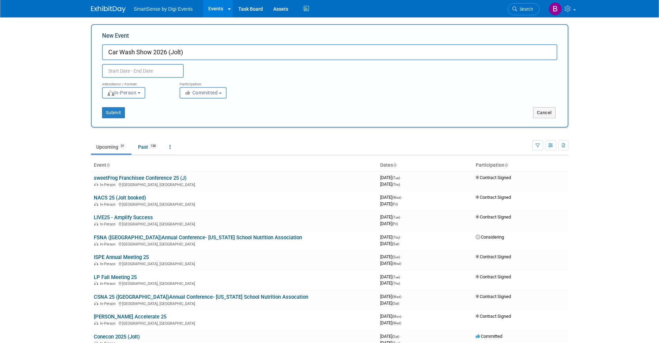
type input "Car Wash Show 2026 (Jolt)"
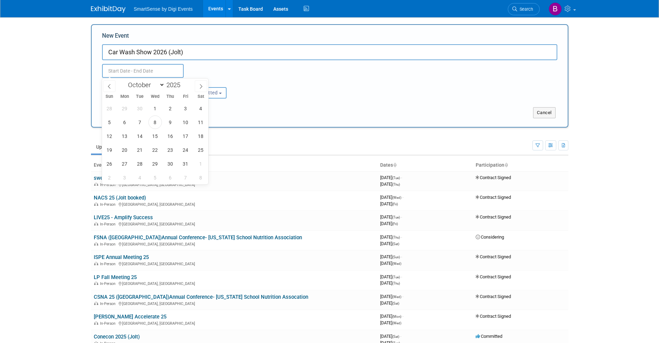
click at [135, 73] on input "text" at bounding box center [143, 71] width 82 height 14
click at [201, 89] on span at bounding box center [201, 86] width 12 height 12
select select "11"
click at [202, 89] on icon at bounding box center [200, 86] width 5 height 5
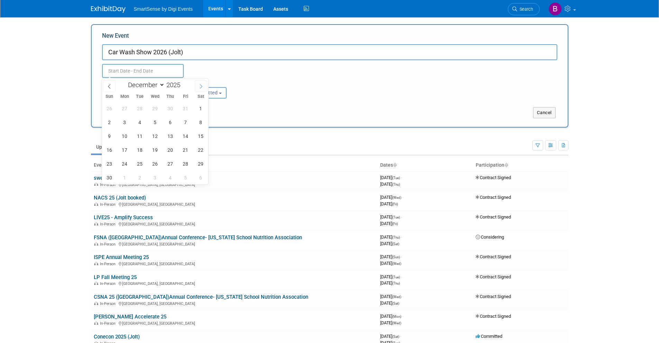
type input "2026"
click at [202, 89] on icon at bounding box center [200, 86] width 5 height 5
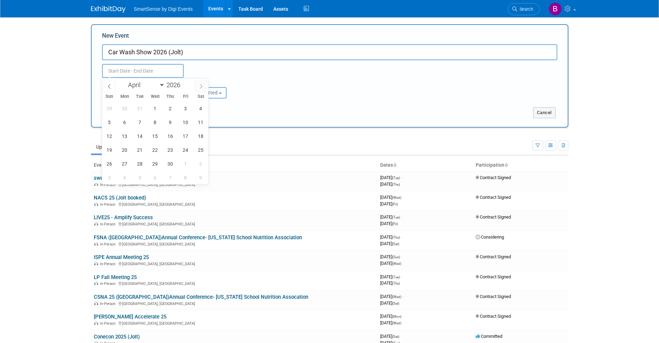
select select "4"
click at [122, 137] on span "11" at bounding box center [124, 135] width 13 height 13
click at [159, 134] on span "13" at bounding box center [154, 135] width 13 height 13
type input "[DATE] to [DATE]"
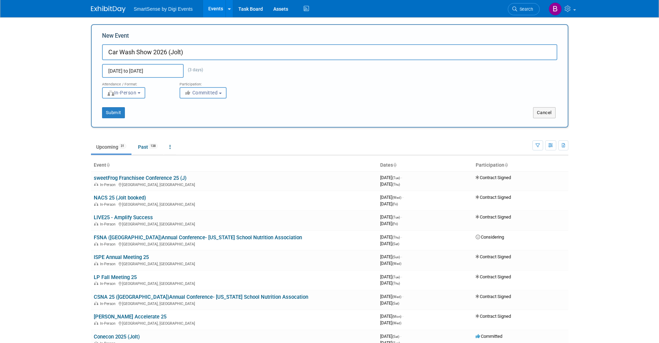
drag, startPoint x: 204, startPoint y: 89, endPoint x: 198, endPoint y: 112, distance: 24.0
click at [204, 91] on button "Committed" at bounding box center [202, 92] width 47 height 11
click at [197, 118] on label "Considering" at bounding box center [210, 118] width 55 height 9
click at [186, 118] on input "Considering" at bounding box center [184, 119] width 4 height 4
select select "2"
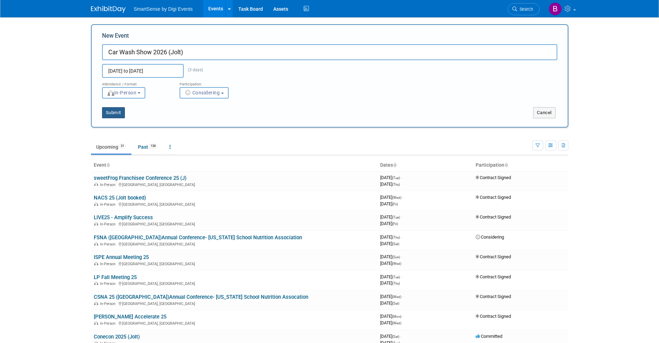
drag, startPoint x: 116, startPoint y: 114, endPoint x: 182, endPoint y: 90, distance: 70.0
click at [116, 114] on button "Submit" at bounding box center [113, 112] width 23 height 11
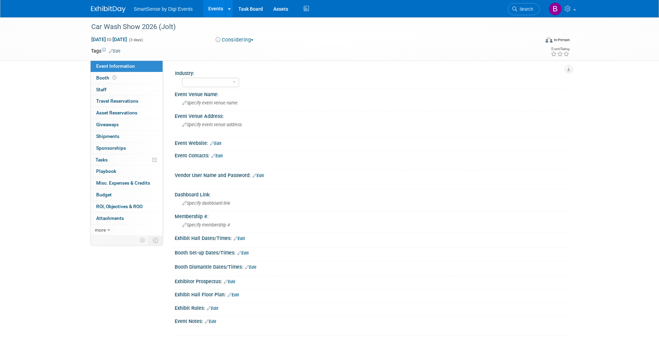
click at [218, 142] on link "Edit" at bounding box center [215, 143] width 11 height 5
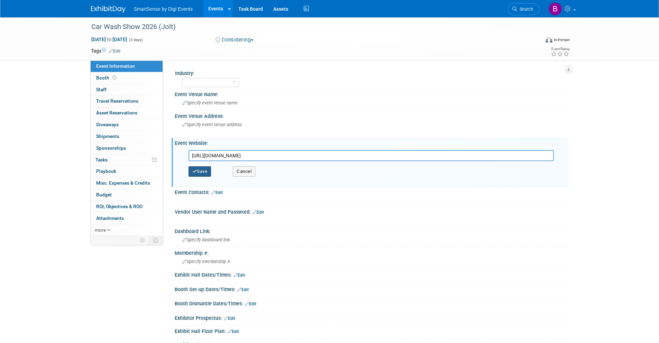
type input "https://thecarwashshow.com/"
drag, startPoint x: 196, startPoint y: 176, endPoint x: 198, endPoint y: 170, distance: 5.5
click at [196, 176] on button "Save" at bounding box center [199, 171] width 23 height 10
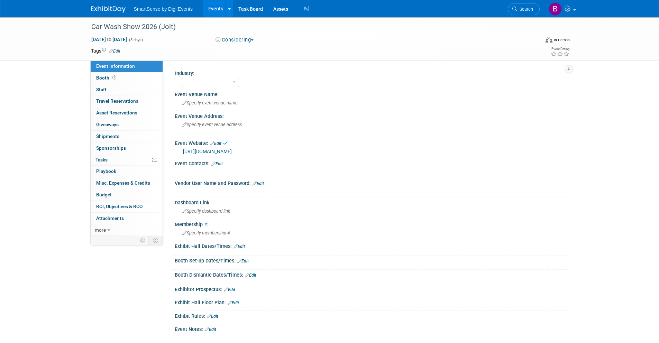
click at [115, 13] on div "SmartSense by Digi Events Events Add Event Bulk Upload Events Shareable Event B…" at bounding box center [329, 8] width 477 height 17
click at [115, 10] on img at bounding box center [108, 9] width 35 height 7
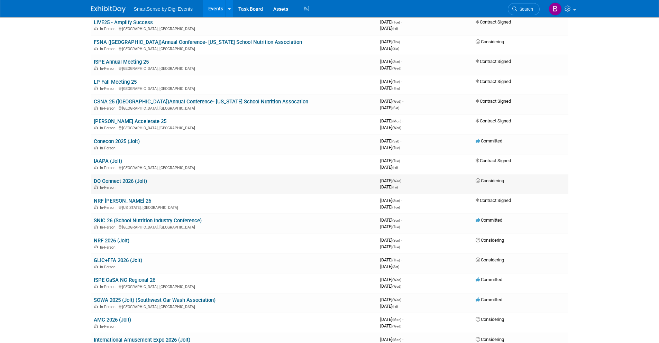
scroll to position [110, 0]
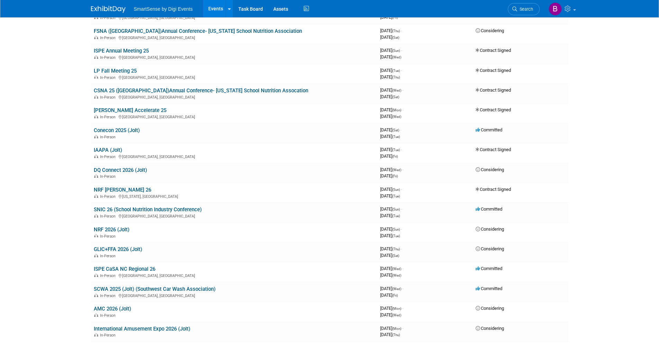
click at [122, 229] on link "NRF 2026 (Jolt)" at bounding box center [112, 229] width 36 height 6
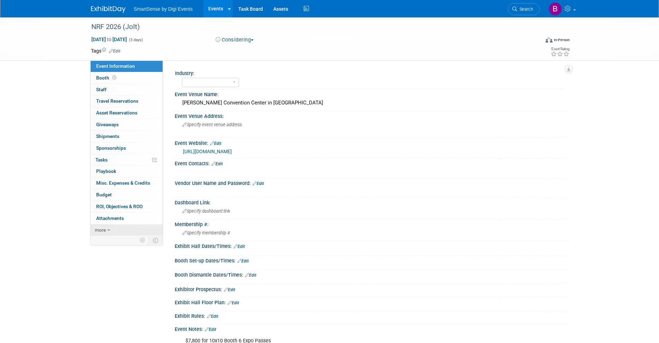
click at [114, 227] on link "more" at bounding box center [127, 229] width 72 height 11
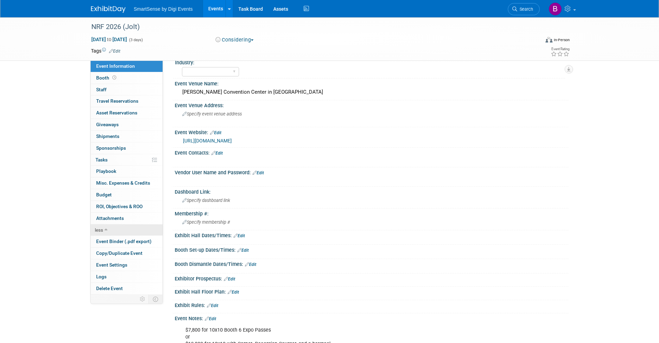
scroll to position [45, 0]
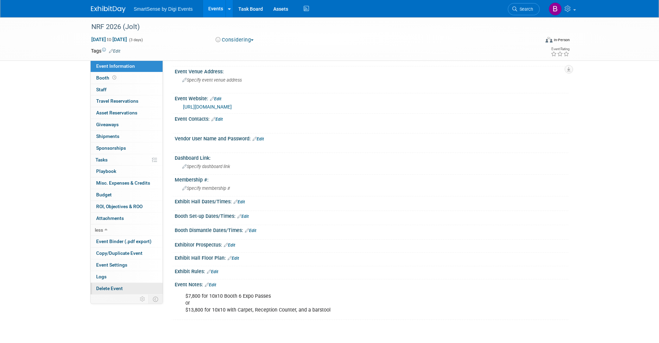
click at [107, 287] on span "Delete Event" at bounding box center [109, 289] width 27 height 6
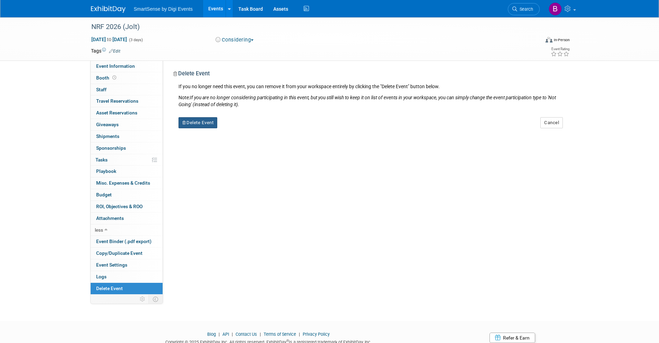
click at [215, 124] on button "Delete Event" at bounding box center [197, 122] width 39 height 11
click at [242, 129] on link "Yes" at bounding box center [241, 128] width 20 height 11
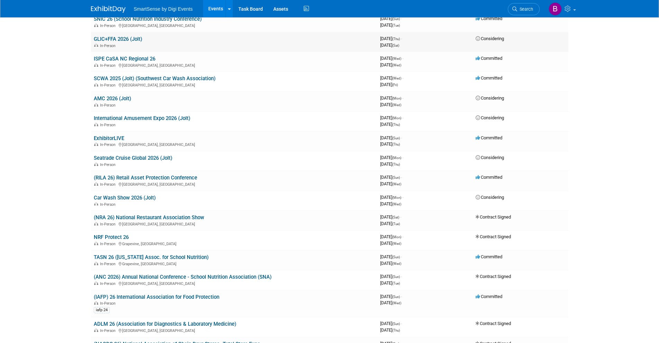
scroll to position [289, 0]
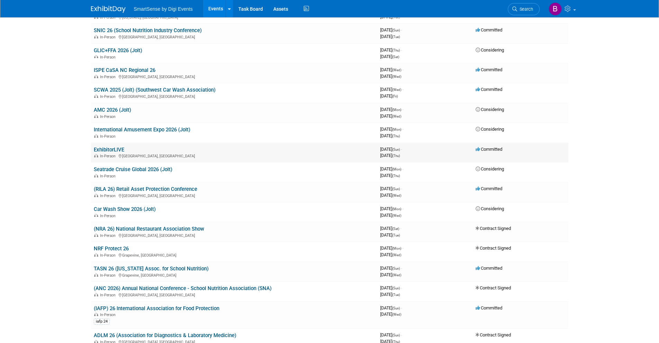
click at [121, 148] on link "ExhibitorLIVE" at bounding box center [109, 150] width 30 height 6
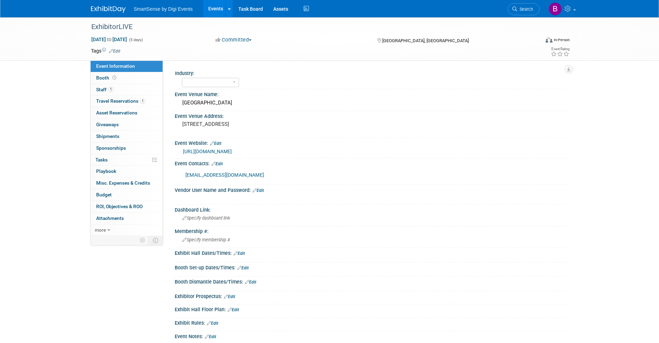
click at [224, 152] on link "[URL][DOMAIN_NAME]" at bounding box center [207, 152] width 49 height 6
click at [118, 9] on img at bounding box center [108, 9] width 35 height 7
